Goal: Information Seeking & Learning: Learn about a topic

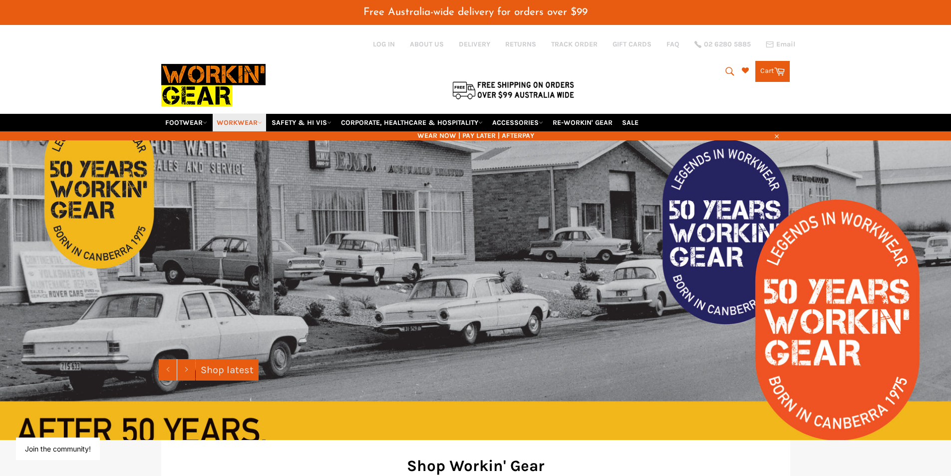
click at [264, 125] on link "WORKWEAR" at bounding box center [239, 122] width 53 height 17
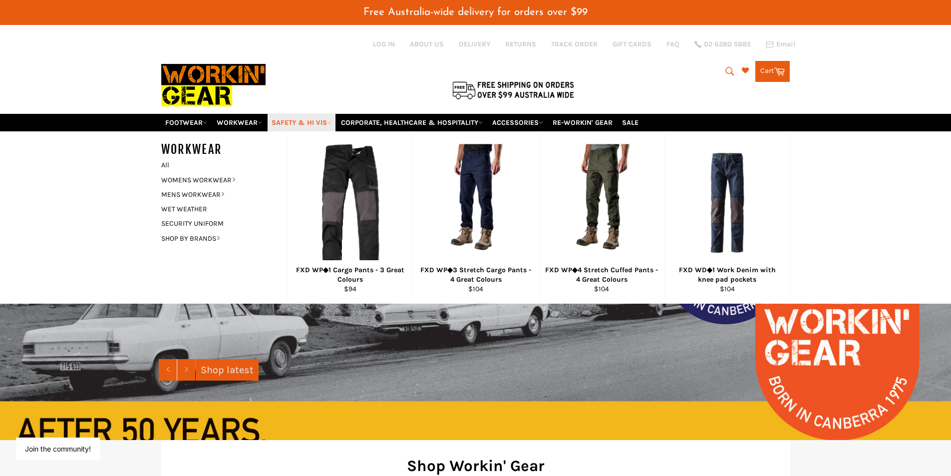
click at [334, 125] on link "SAFETY & HI VIS" at bounding box center [302, 122] width 68 height 17
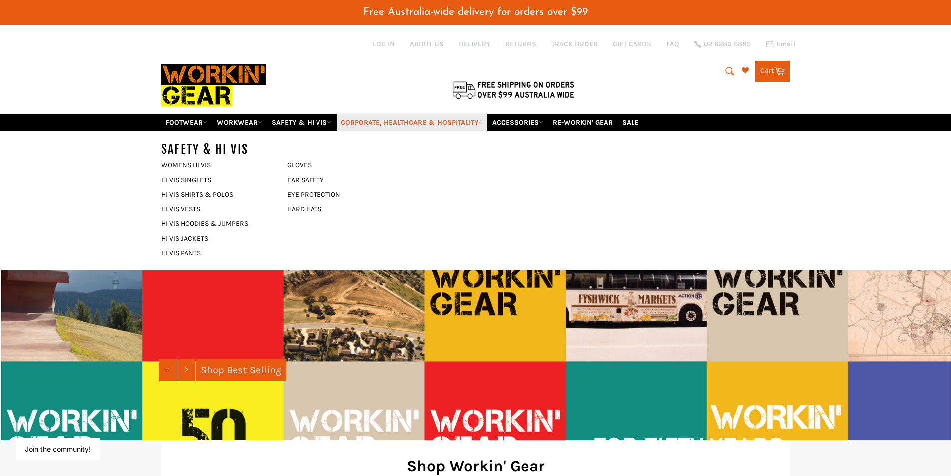
click at [483, 125] on link "CORPORATE, HEALTHCARE & HOSPITALITY" at bounding box center [412, 122] width 150 height 17
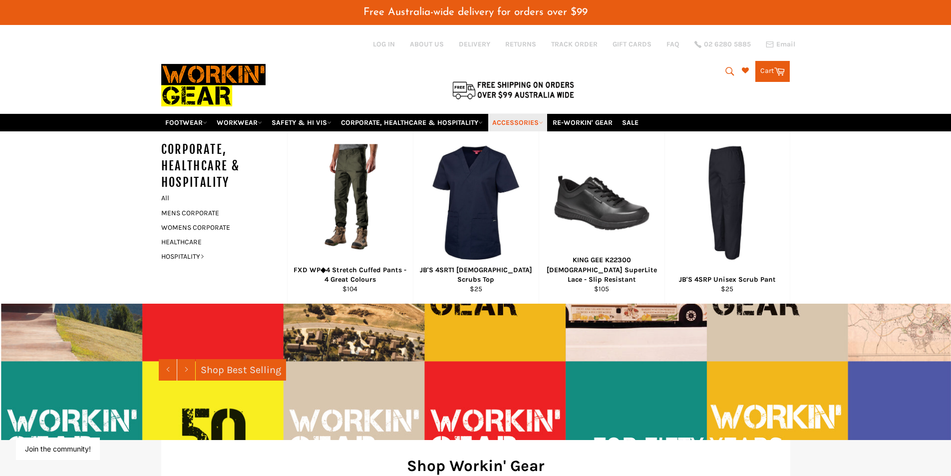
click at [546, 128] on link "ACCESSORIES" at bounding box center [517, 122] width 59 height 17
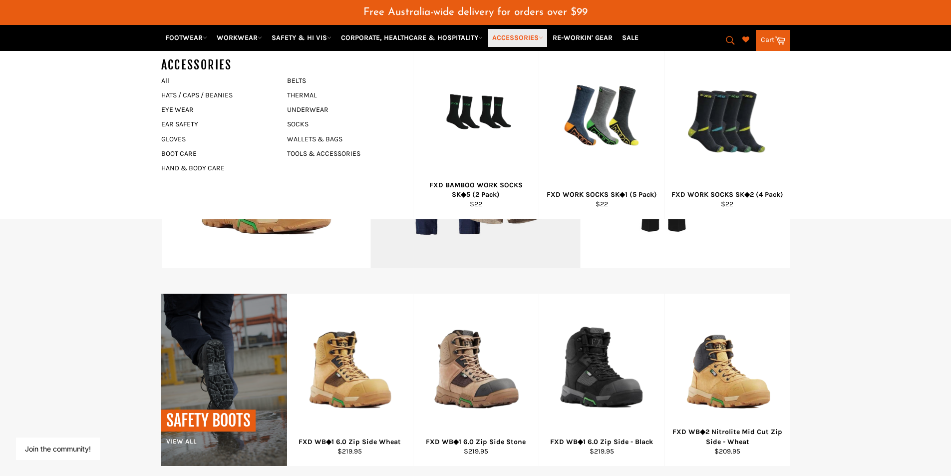
scroll to position [549, 0]
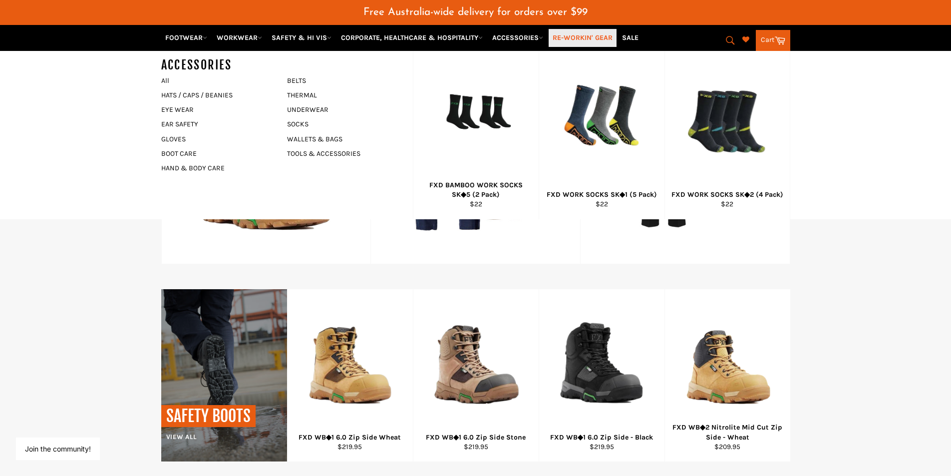
click at [588, 41] on link "RE-WORKIN' GEAR" at bounding box center [583, 37] width 68 height 17
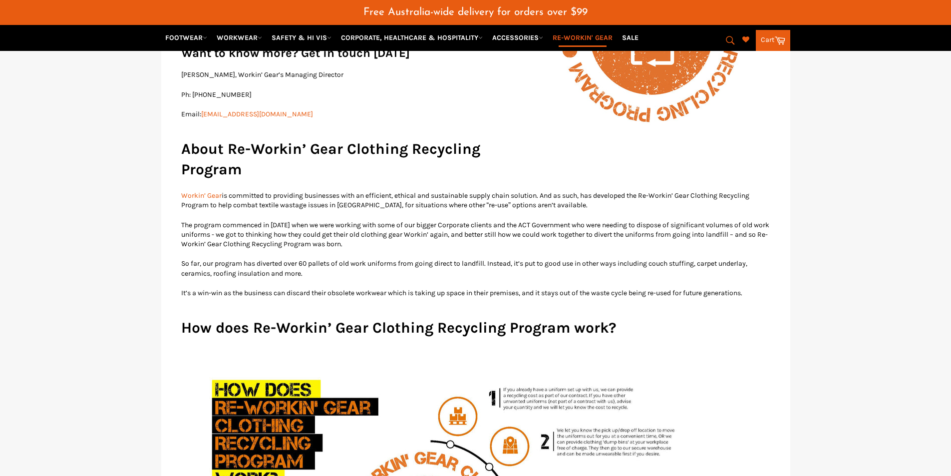
scroll to position [374, 0]
